Goal: Transaction & Acquisition: Book appointment/travel/reservation

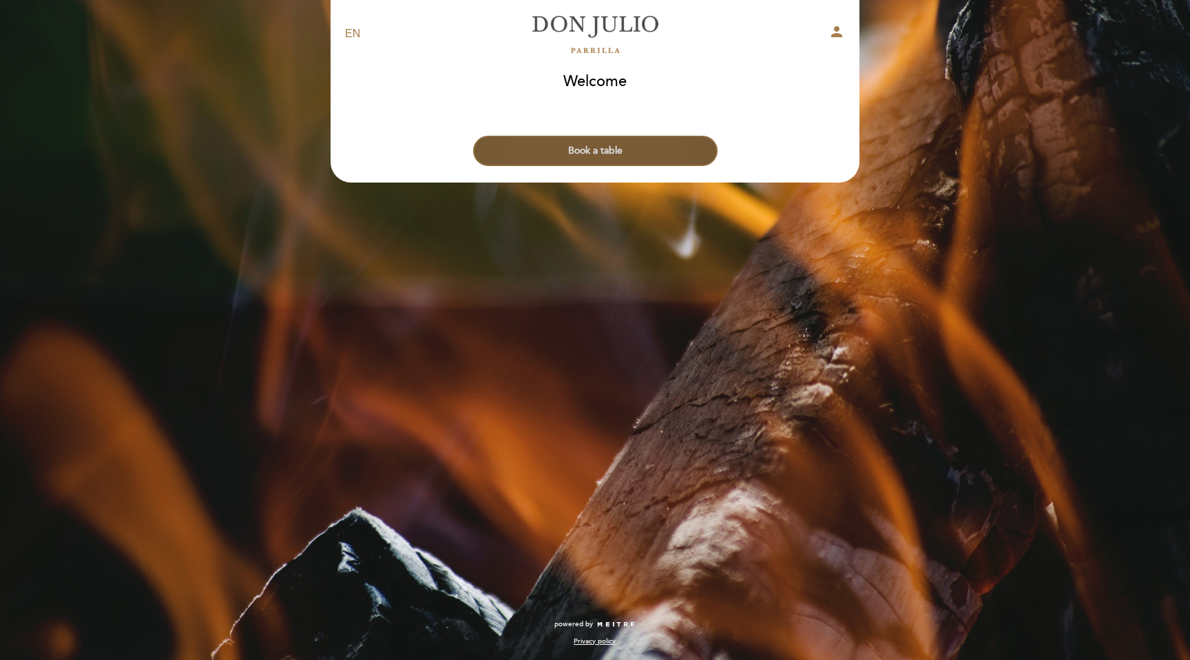
click at [659, 152] on button "Book a table" at bounding box center [595, 151] width 245 height 30
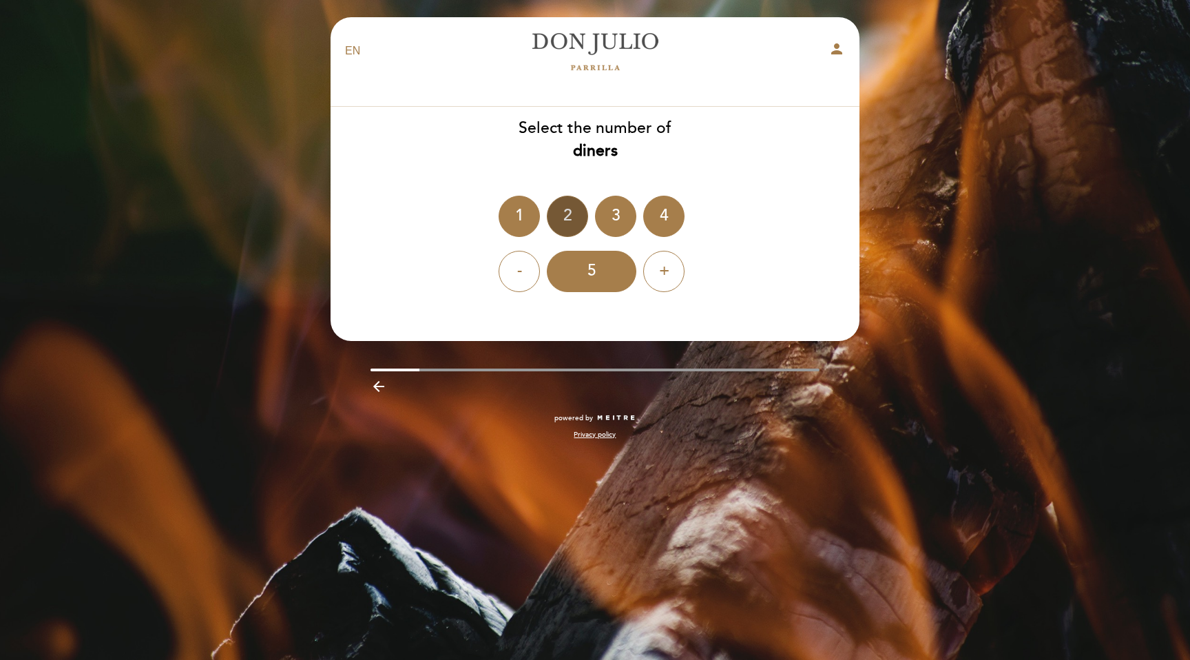
click at [563, 230] on div "2" at bounding box center [567, 216] width 41 height 41
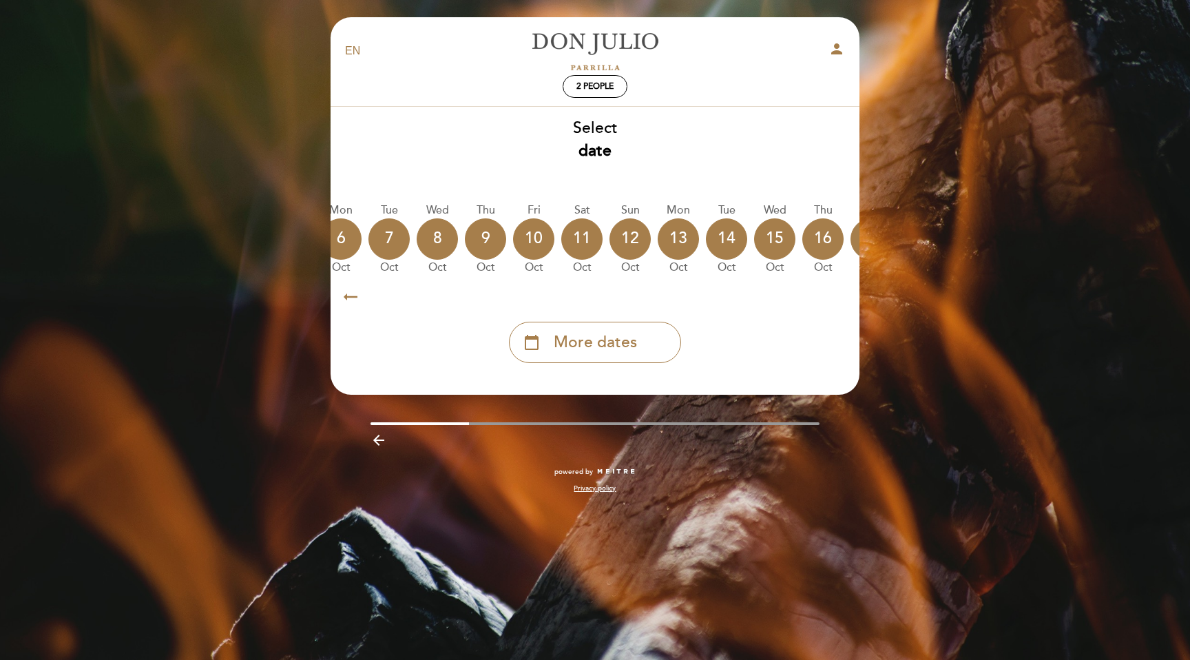
scroll to position [0, 405]
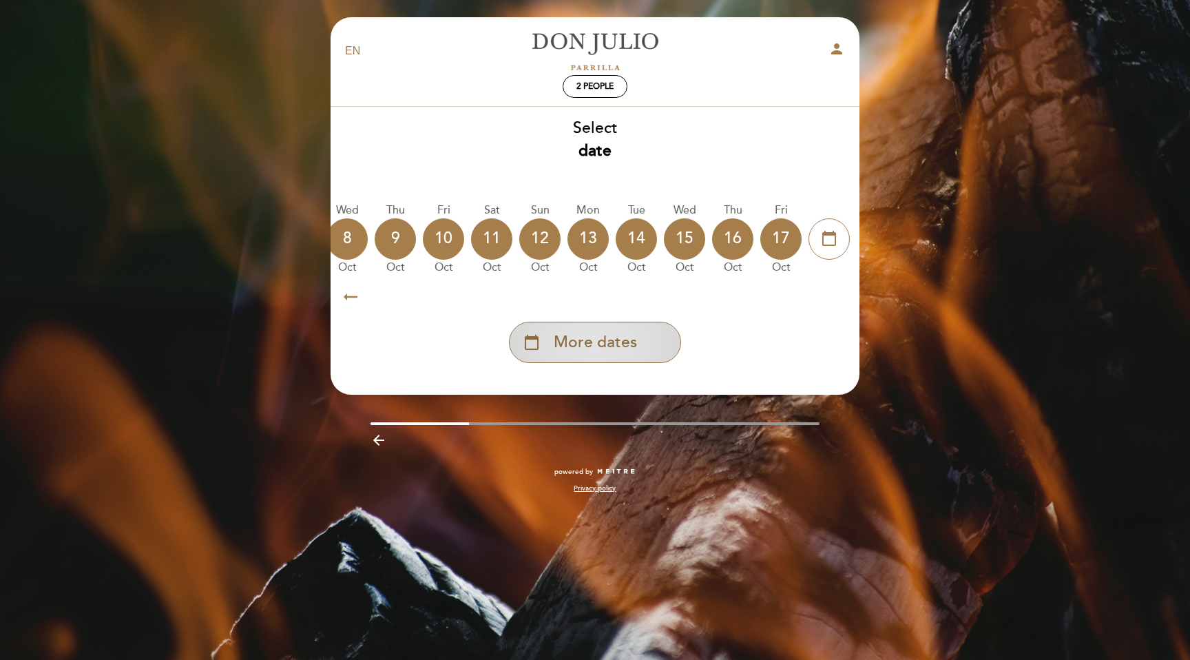
click at [632, 331] on div "calendar_today More dates" at bounding box center [595, 342] width 172 height 41
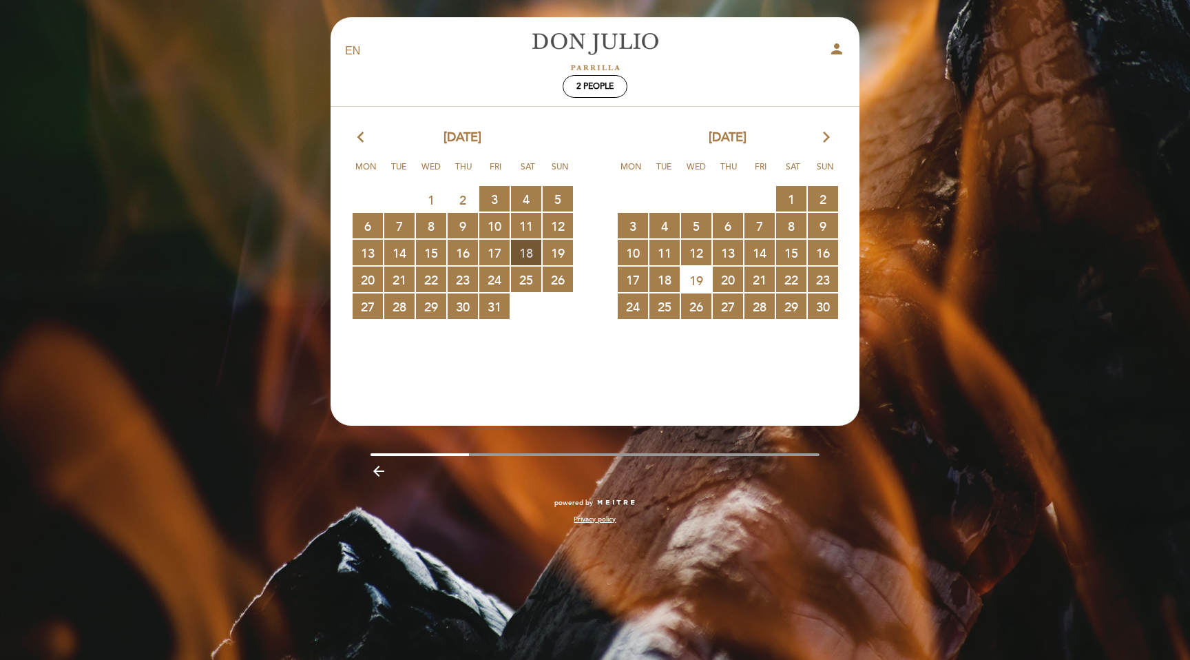
click at [525, 250] on span "18 RESERVATIONS AVAILABLE" at bounding box center [526, 252] width 30 height 25
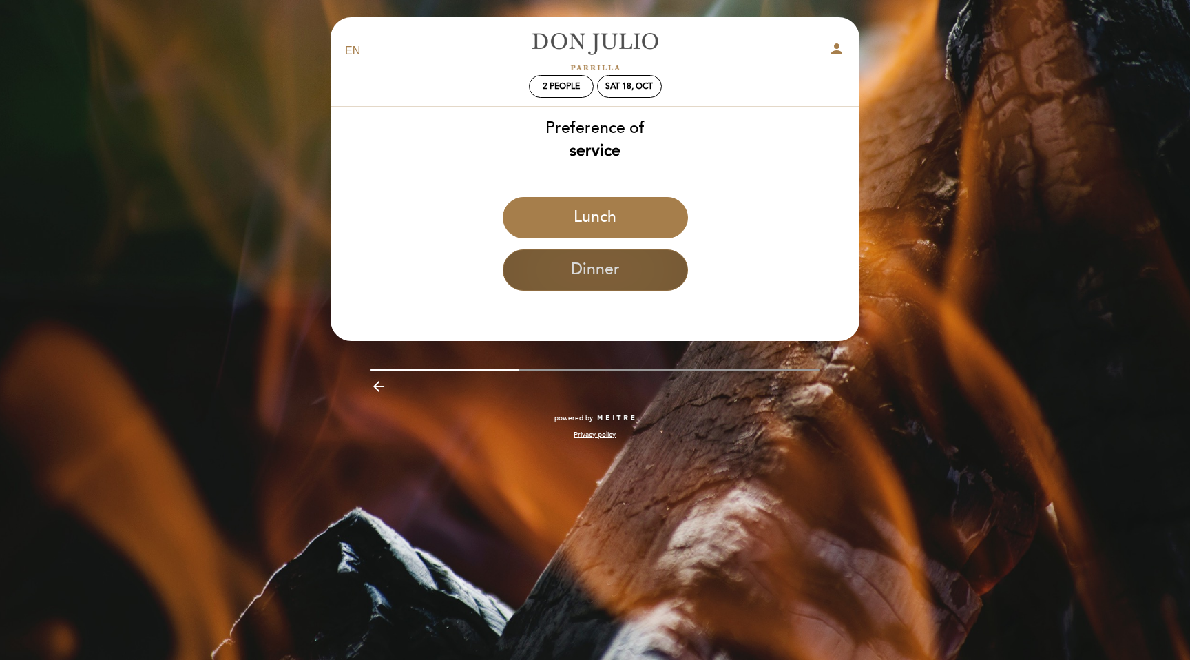
click at [582, 264] on button "Dinner" at bounding box center [595, 269] width 185 height 41
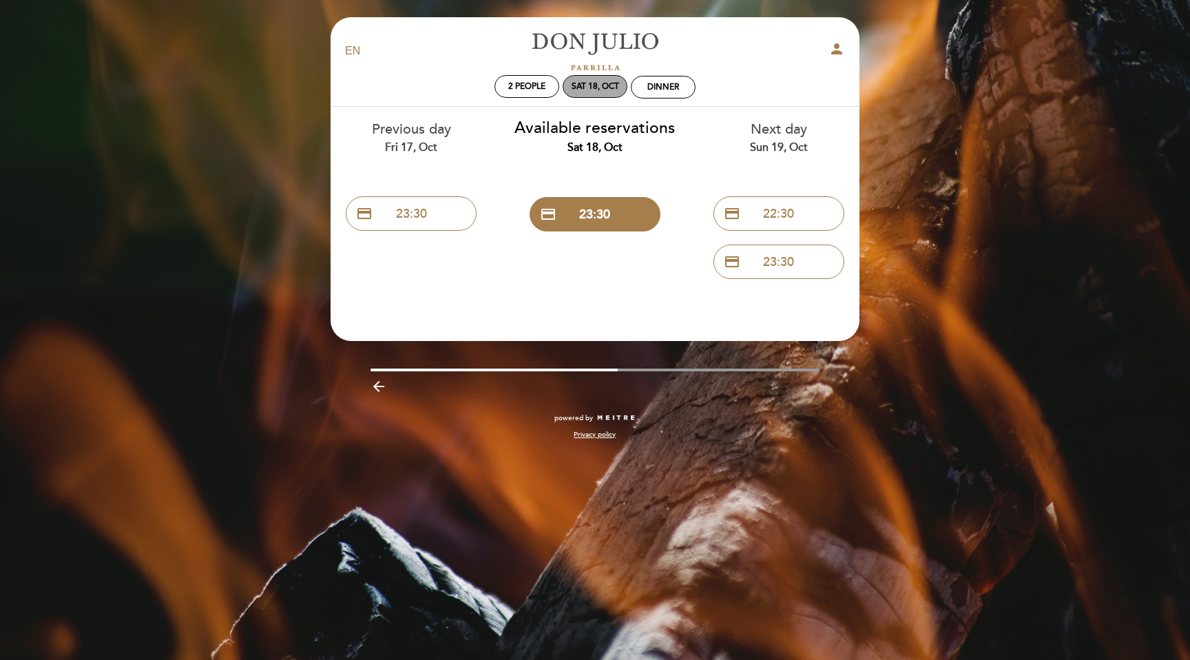
click at [577, 84] on div "Sat 18, Oct" at bounding box center [596, 86] width 48 height 10
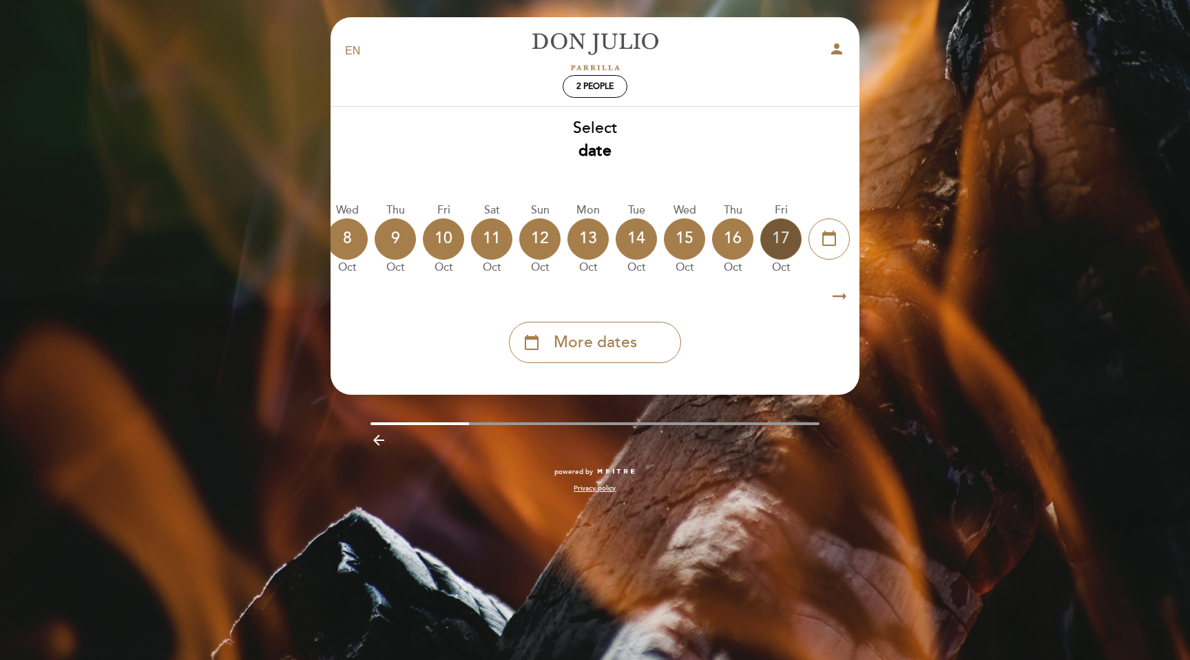
click at [769, 229] on div "17" at bounding box center [780, 238] width 41 height 41
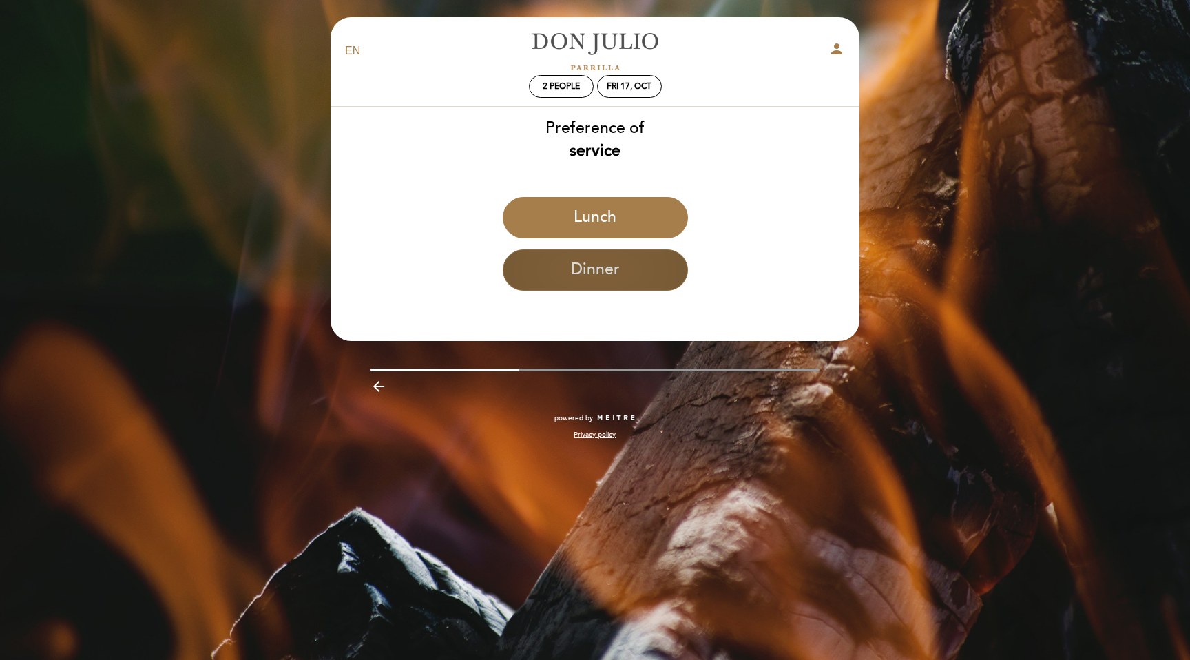
click at [636, 269] on button "Dinner" at bounding box center [595, 269] width 185 height 41
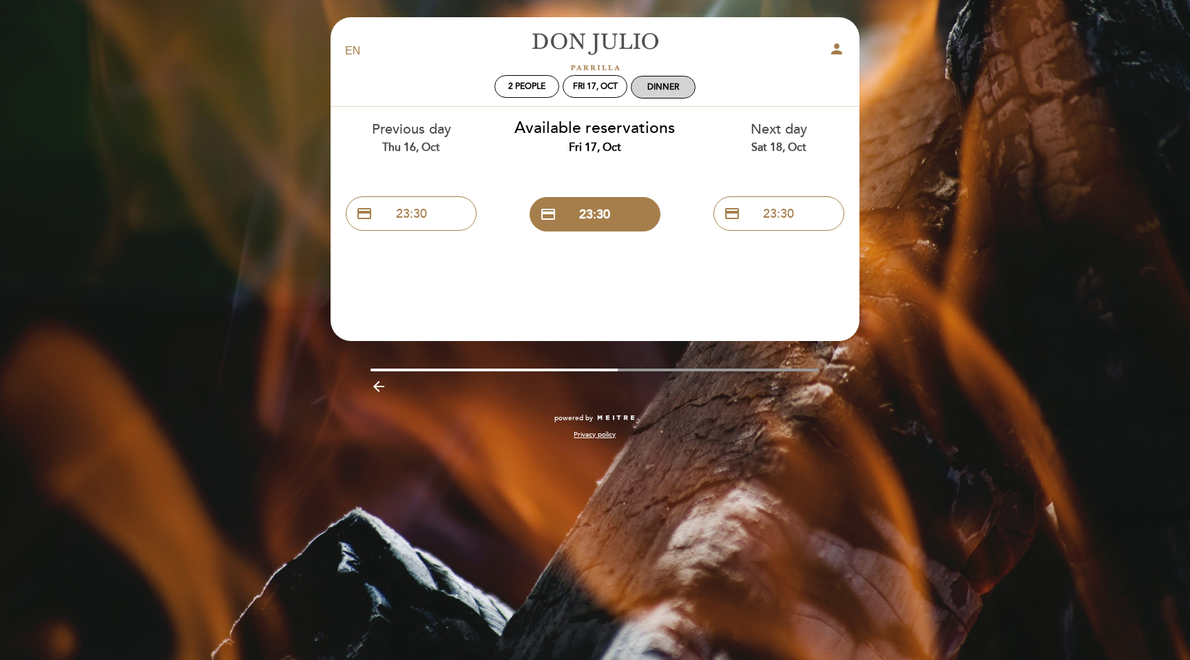
click at [649, 79] on div "Dinner" at bounding box center [663, 86] width 63 height 21
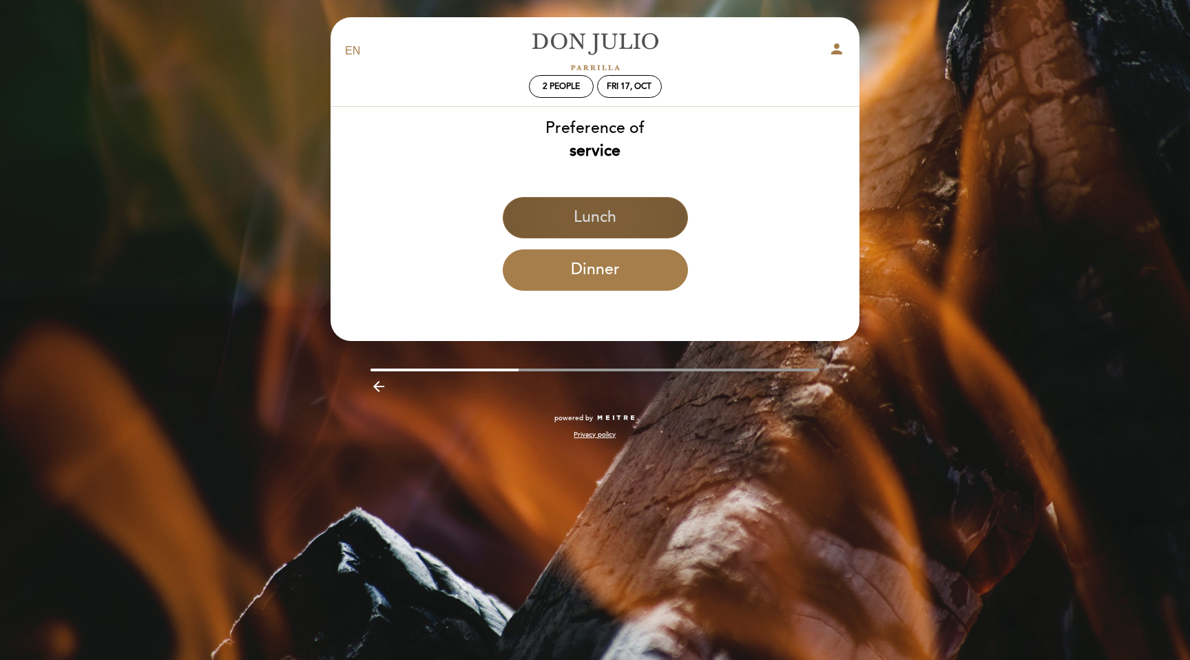
click at [590, 203] on button "Lunch" at bounding box center [595, 217] width 185 height 41
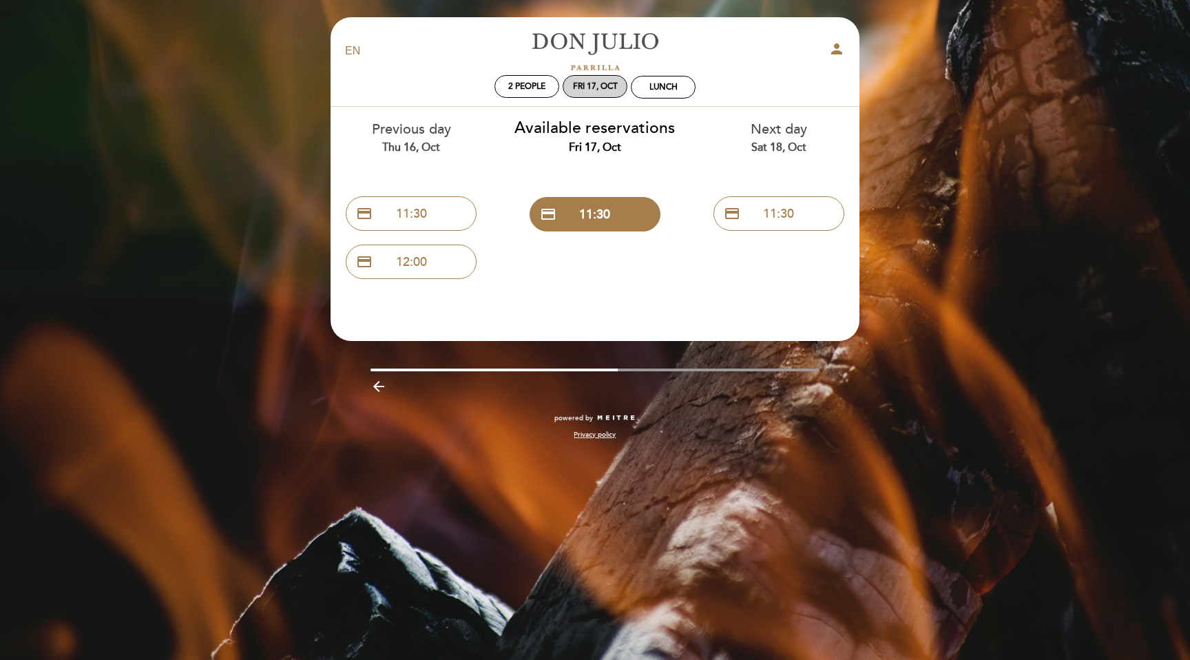
click at [577, 82] on div "Fri 17, Oct" at bounding box center [595, 86] width 45 height 10
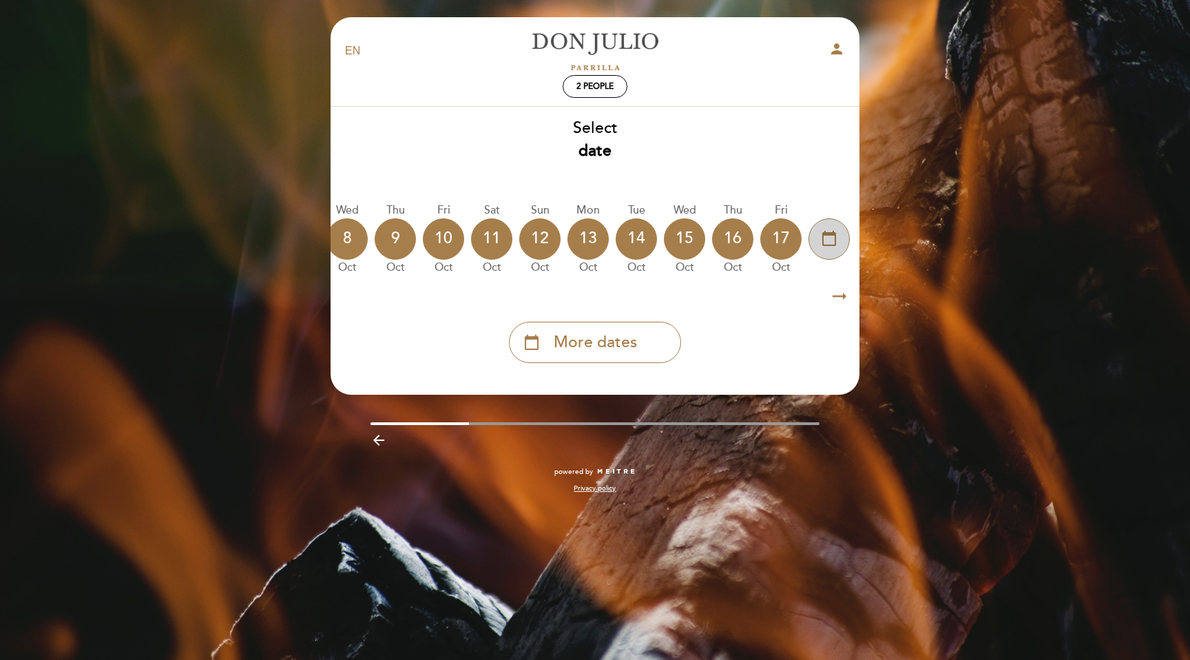
click at [838, 240] on div "calendar_today" at bounding box center [829, 238] width 41 height 41
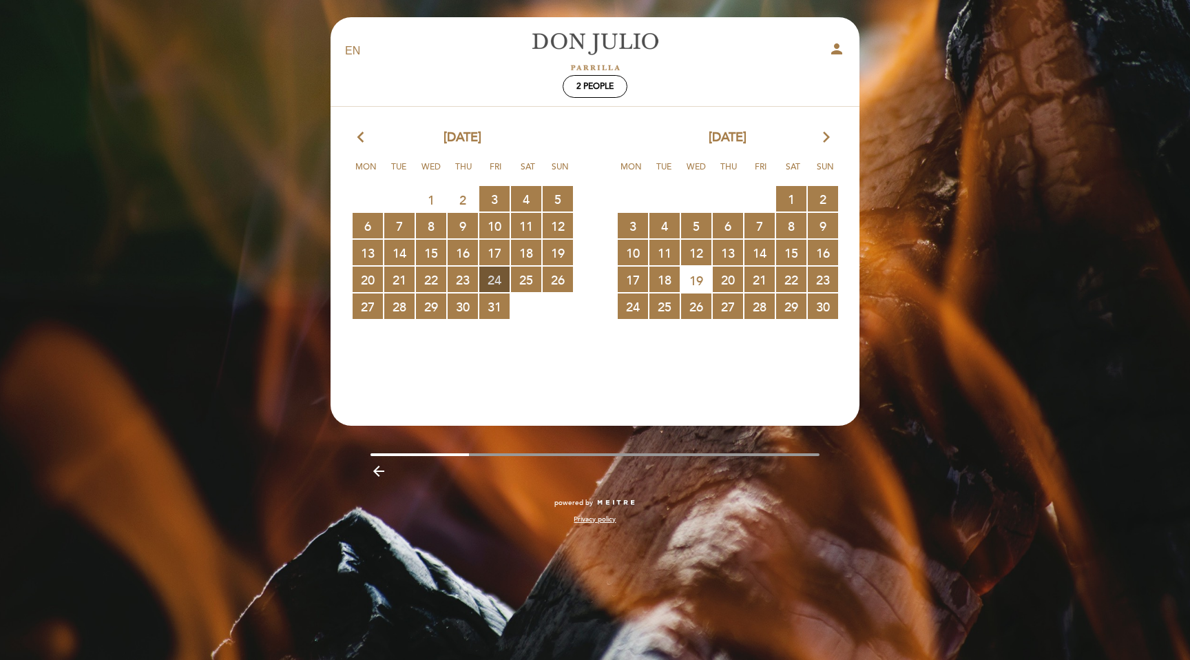
click at [504, 282] on span "24 RESERVATIONS AVAILABLE" at bounding box center [494, 279] width 30 height 25
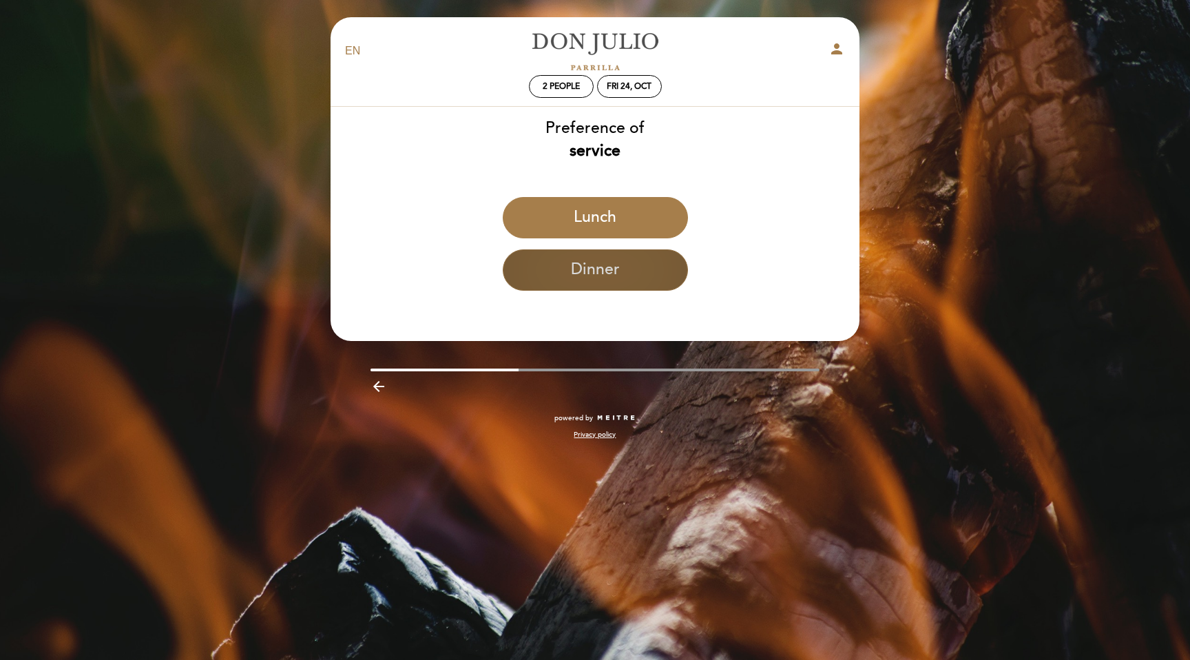
click at [565, 258] on button "Dinner" at bounding box center [595, 269] width 185 height 41
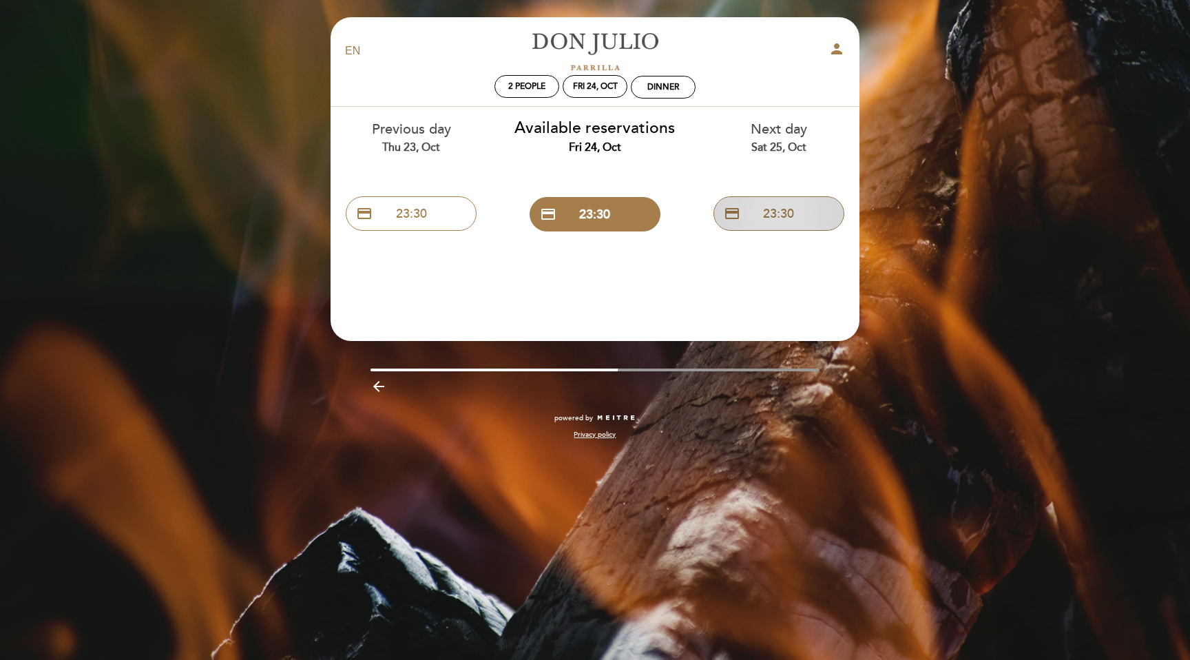
click at [744, 217] on button "credit_card 23:30" at bounding box center [779, 213] width 131 height 34
